Goal: Task Accomplishment & Management: Use online tool/utility

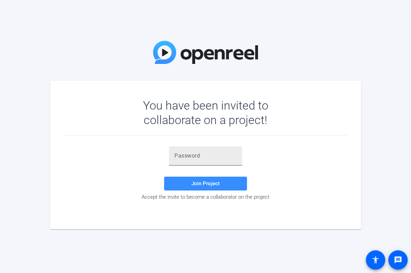
click at [221, 155] on input "text" at bounding box center [205, 156] width 62 height 8
paste input "2CT+Vr"
click at [216, 183] on span "Join Project" at bounding box center [205, 183] width 28 height 6
click at [220, 153] on input "2CT+Vr" at bounding box center [205, 156] width 62 height 8
click at [175, 154] on input "2CT+Vr" at bounding box center [205, 156] width 62 height 8
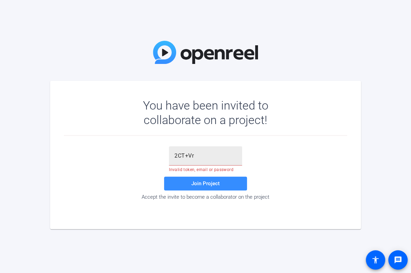
click at [198, 156] on input "2CT+Vr" at bounding box center [205, 156] width 62 height 8
type input "2CT+Vr"
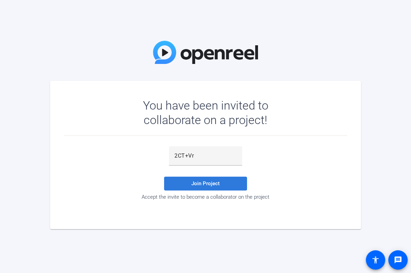
click at [200, 188] on span at bounding box center [205, 183] width 83 height 17
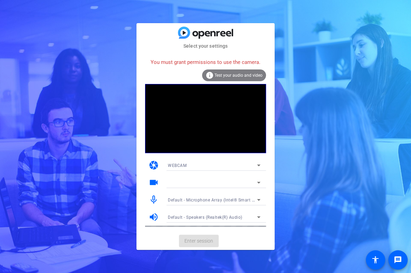
click at [246, 166] on div "WEBCAM" at bounding box center [212, 165] width 89 height 9
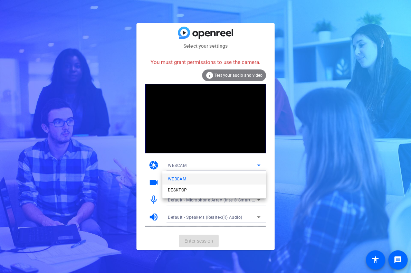
click at [228, 179] on mat-option "WEBCAM" at bounding box center [214, 178] width 104 height 11
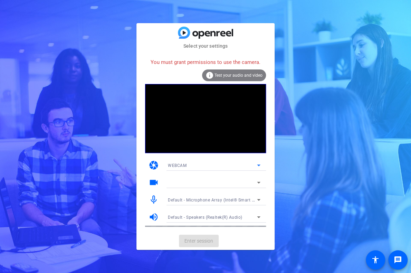
click at [225, 76] on span "Test your audio and video" at bounding box center [238, 75] width 48 height 5
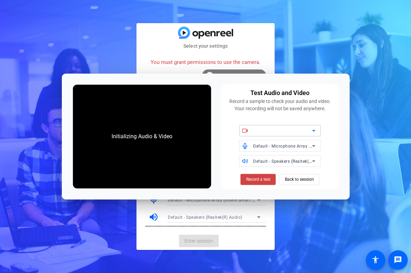
click at [266, 130] on div at bounding box center [282, 130] width 59 height 8
click at [272, 129] on div at bounding box center [282, 130] width 59 height 8
click at [300, 132] on div at bounding box center [282, 130] width 59 height 8
click at [313, 129] on icon at bounding box center [313, 130] width 8 height 8
click at [293, 181] on span "Back to session" at bounding box center [298, 179] width 29 height 13
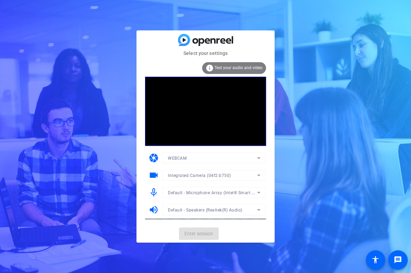
click at [257, 159] on mat-form-field "WEBCAM" at bounding box center [214, 157] width 104 height 11
click at [260, 158] on icon at bounding box center [258, 158] width 8 height 8
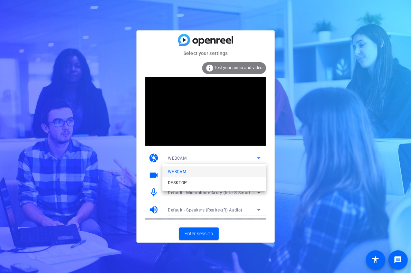
click at [260, 158] on div at bounding box center [205, 136] width 411 height 273
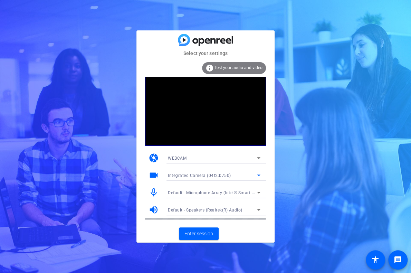
click at [259, 174] on icon at bounding box center [258, 175] width 8 height 8
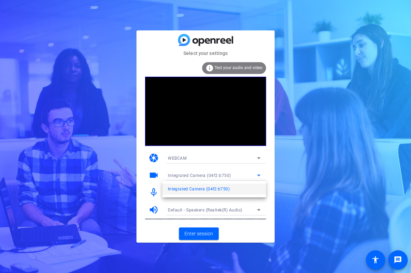
click at [260, 174] on div at bounding box center [205, 136] width 411 height 273
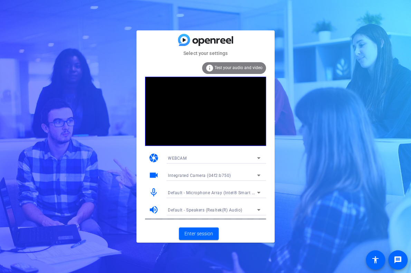
click at [208, 113] on video at bounding box center [205, 111] width 121 height 69
